Goal: Information Seeking & Learning: Learn about a topic

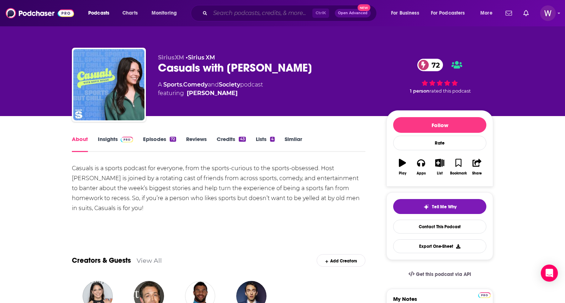
click at [225, 10] on input "Search podcasts, credits, & more..." at bounding box center [261, 12] width 102 height 11
click at [118, 138] on span at bounding box center [125, 139] width 15 height 7
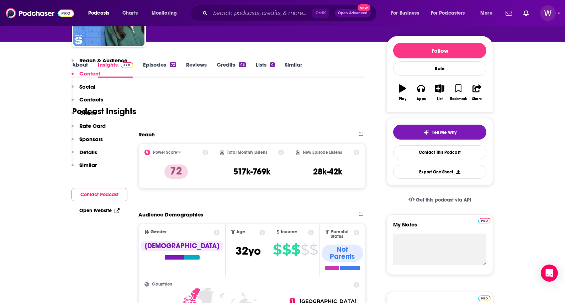
scroll to position [71, 0]
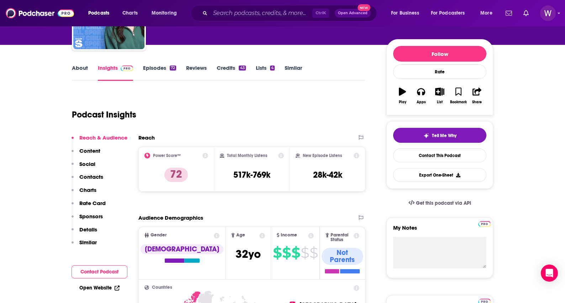
drag, startPoint x: 529, startPoint y: 122, endPoint x: 507, endPoint y: 130, distance: 23.3
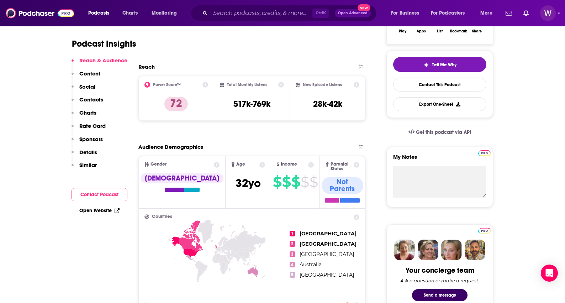
scroll to position [249, 0]
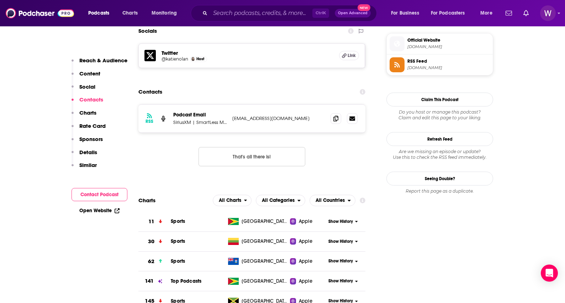
scroll to position [783, 0]
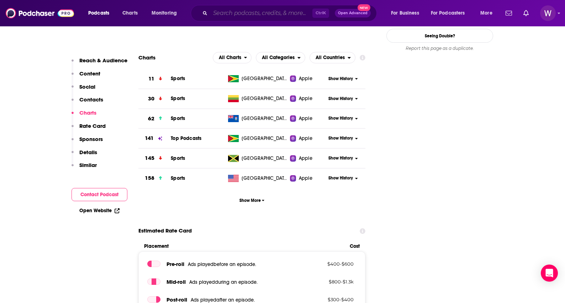
click at [263, 14] on input "Search podcasts, credits, & more..." at bounding box center [261, 12] width 102 height 11
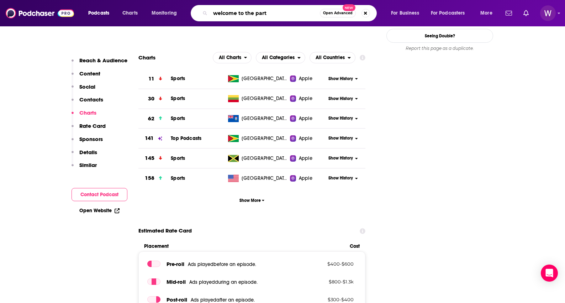
type input "welcome to the party"
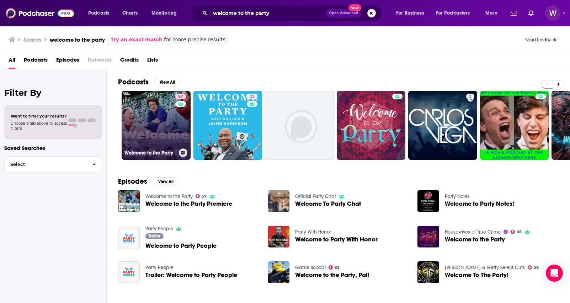
click at [153, 123] on link "57 Welcome to the Party" at bounding box center [156, 125] width 69 height 69
click at [147, 123] on link "57 Welcome to the Party" at bounding box center [156, 125] width 69 height 69
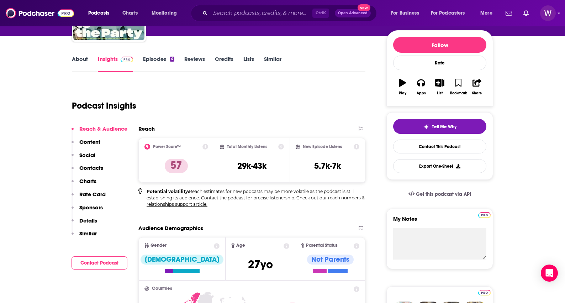
scroll to position [178, 0]
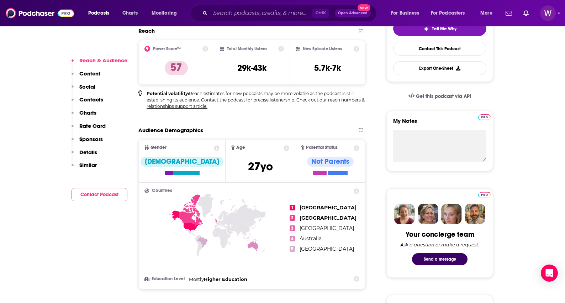
click at [86, 151] on p "Details" at bounding box center [88, 152] width 18 height 7
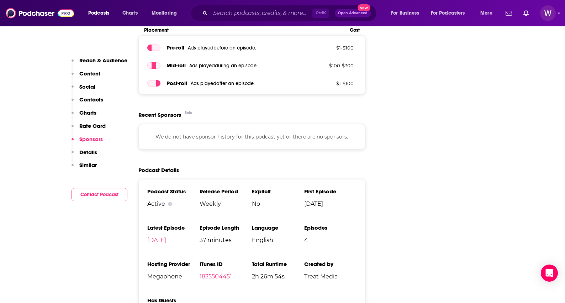
scroll to position [865, 0]
